Goal: Information Seeking & Learning: Learn about a topic

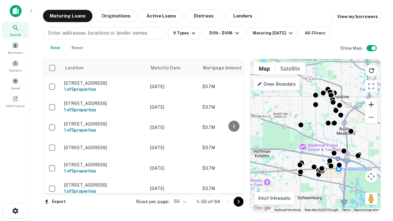
click at [372, 105] on button "Zoom in" at bounding box center [371, 105] width 12 height 12
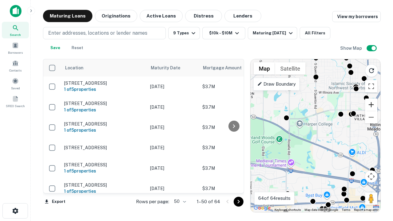
click at [372, 105] on button "Zoom in" at bounding box center [371, 105] width 12 height 12
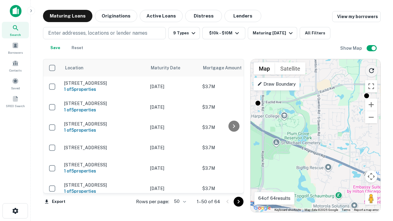
click at [372, 69] on icon "Reload search area" at bounding box center [371, 70] width 7 height 7
